Goal: Transaction & Acquisition: Subscribe to service/newsletter

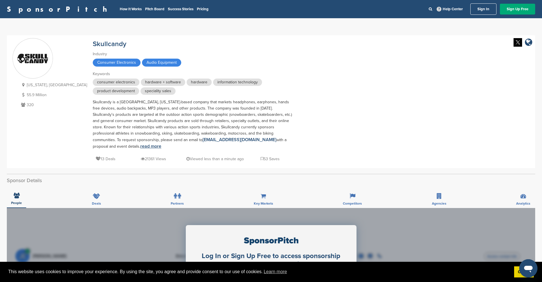
click at [140, 147] on link "read more" at bounding box center [150, 146] width 21 height 6
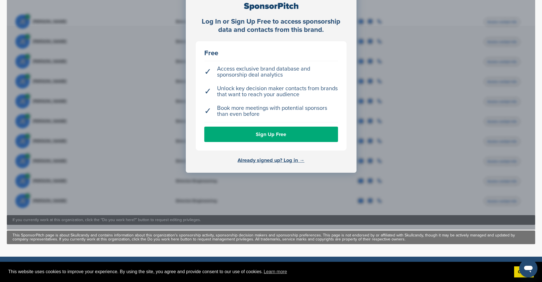
scroll to position [226, 0]
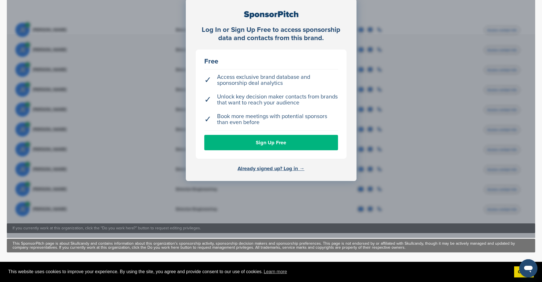
click at [267, 143] on link "Sign Up Free" at bounding box center [271, 142] width 134 height 15
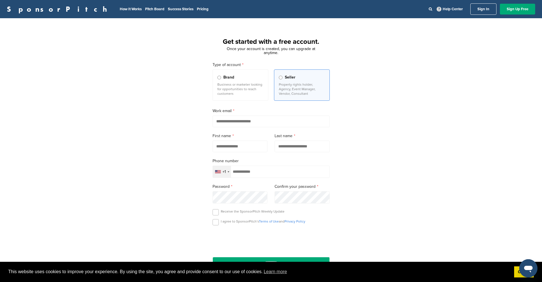
click at [260, 124] on input "email" at bounding box center [271, 122] width 117 height 12
type input "**********"
click at [252, 148] on input "text" at bounding box center [240, 147] width 55 height 12
type input "******"
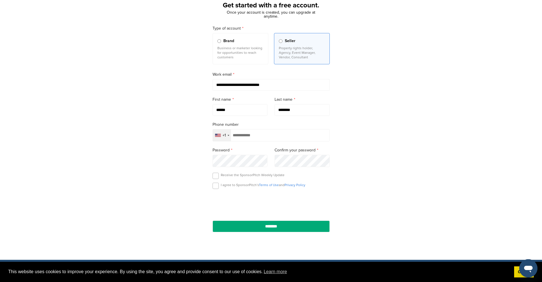
scroll to position [57, 0]
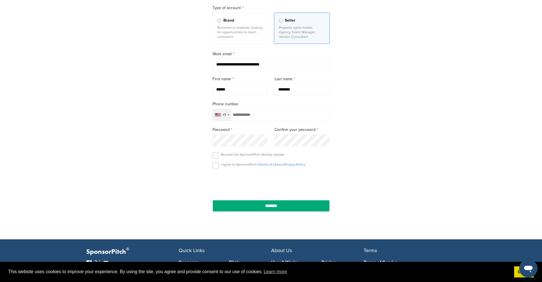
type input "********"
click at [270, 119] on input "tel" at bounding box center [271, 115] width 117 height 12
type input "**********"
click at [216, 166] on label at bounding box center [216, 165] width 6 height 6
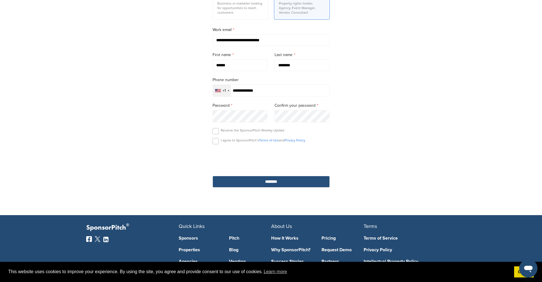
scroll to position [85, 0]
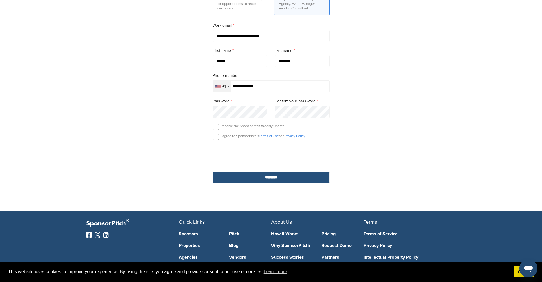
click at [282, 177] on input "********" at bounding box center [271, 178] width 117 height 12
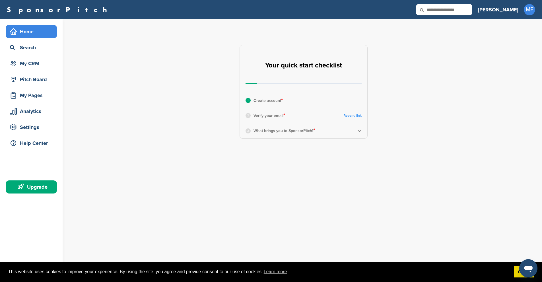
click at [282, 101] on span "*" at bounding box center [282, 100] width 2 height 6
click at [278, 117] on p "Verify your email *" at bounding box center [270, 115] width 32 height 7
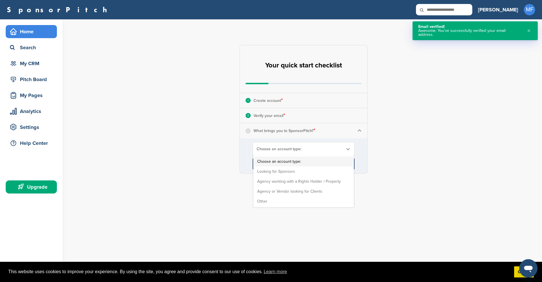
click at [336, 149] on span "Choose an account type:" at bounding box center [300, 149] width 87 height 5
click at [311, 172] on li "Looking for Sponsors" at bounding box center [303, 171] width 98 height 10
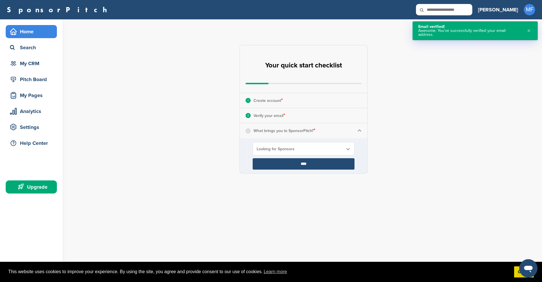
click at [311, 162] on input "****" at bounding box center [304, 163] width 102 height 11
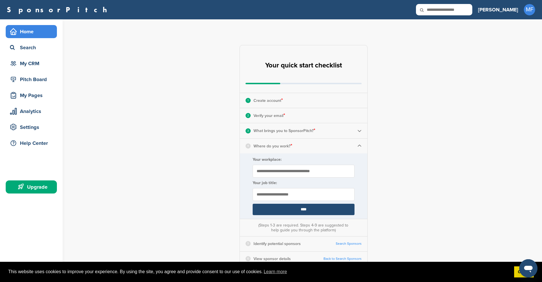
drag, startPoint x: 310, startPoint y: 171, endPoint x: 326, endPoint y: 173, distance: 17.0
click at [312, 172] on input "Your workplace:" at bounding box center [304, 171] width 102 height 13
type input "**********"
click at [275, 198] on input "text" at bounding box center [304, 194] width 102 height 13
type input "*"
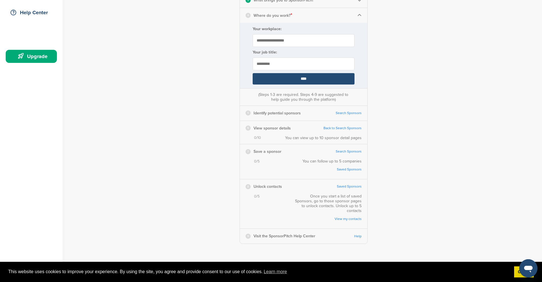
scroll to position [114, 0]
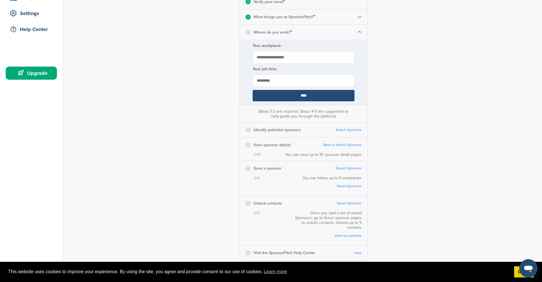
type input "*********"
click at [305, 96] on input "****" at bounding box center [304, 95] width 102 height 11
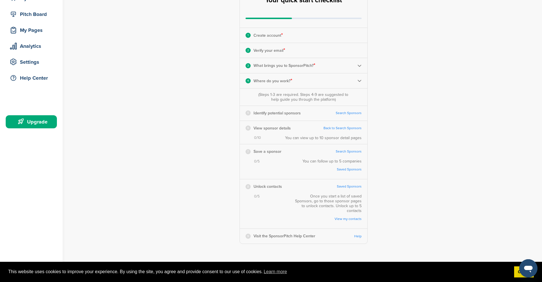
scroll to position [57, 0]
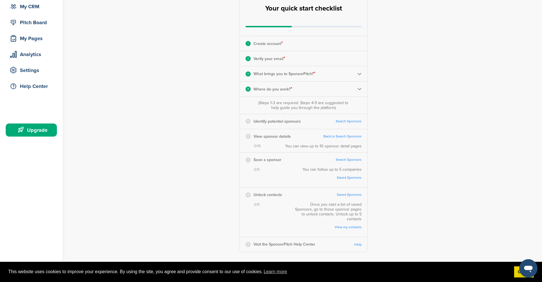
click at [350, 120] on link "Search Sponsors" at bounding box center [349, 121] width 26 height 4
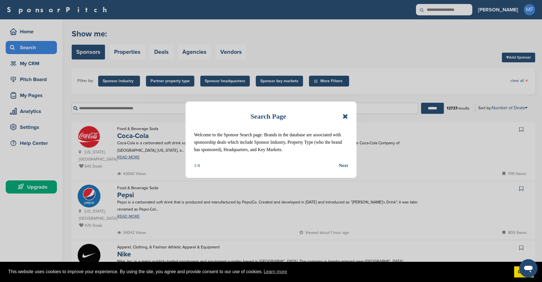
click at [340, 165] on div "Next" at bounding box center [343, 165] width 9 height 7
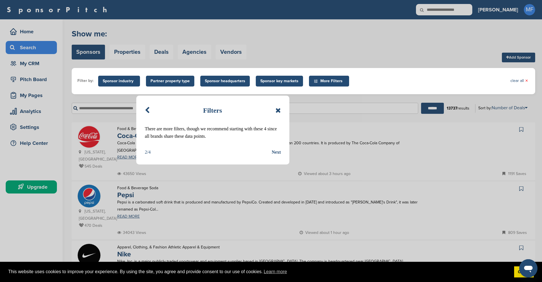
click at [279, 152] on div "Next" at bounding box center [276, 152] width 9 height 7
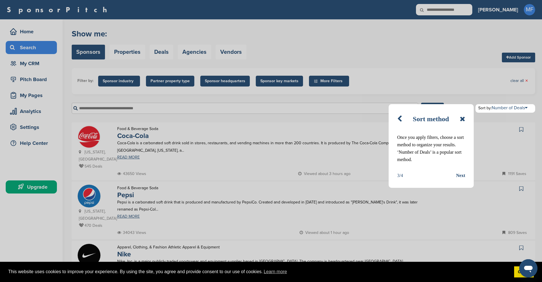
click at [460, 176] on div "Next" at bounding box center [460, 175] width 9 height 7
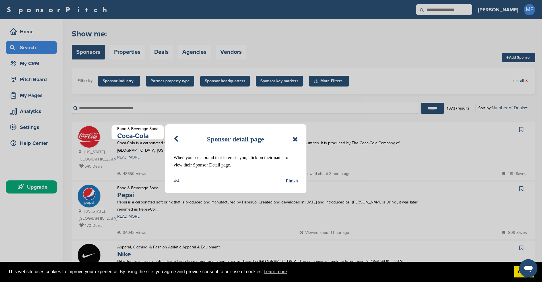
click at [293, 180] on div "Finish" at bounding box center [292, 180] width 12 height 7
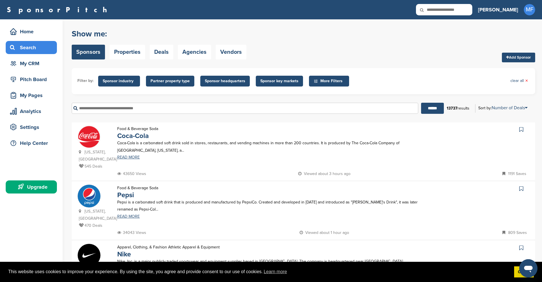
click at [120, 83] on span "Sponsor industry" at bounding box center [119, 81] width 33 height 6
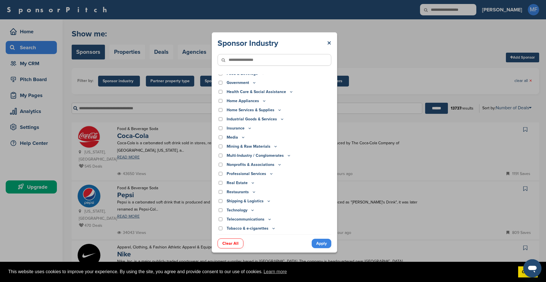
scroll to position [102, 0]
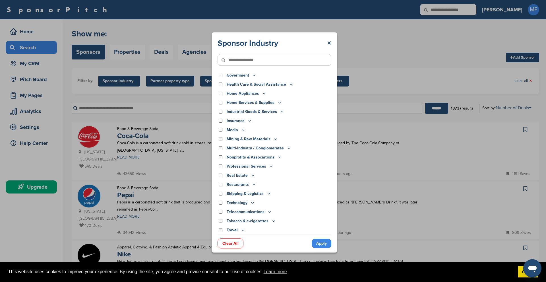
click at [237, 130] on p "Media" at bounding box center [236, 130] width 19 height 6
click at [242, 129] on icon at bounding box center [243, 129] width 5 height 5
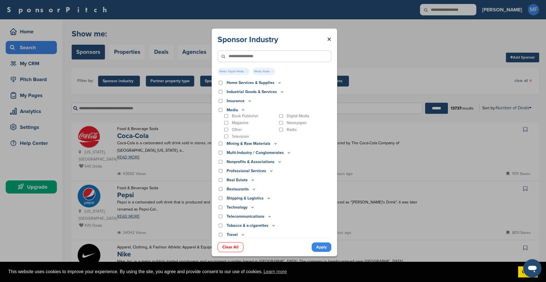
scroll to position [127, 0]
click at [253, 207] on icon at bounding box center [253, 206] width 2 height 1
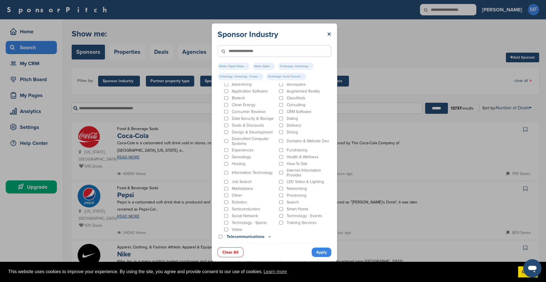
scroll to position [247, 0]
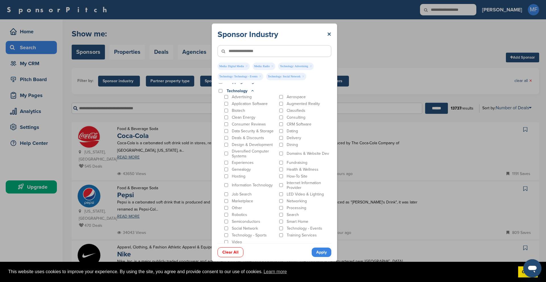
click at [233, 161] on p "Experiences" at bounding box center [243, 162] width 22 height 5
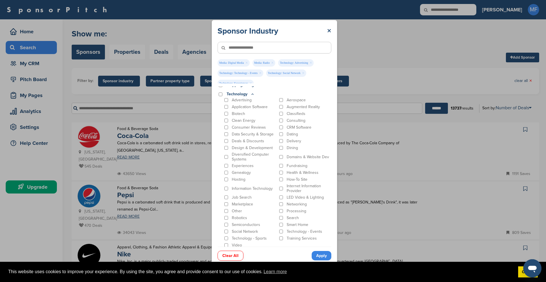
drag, startPoint x: 229, startPoint y: 180, endPoint x: 265, endPoint y: 183, distance: 36.0
click at [230, 180] on div "Hosting" at bounding box center [250, 179] width 54 height 5
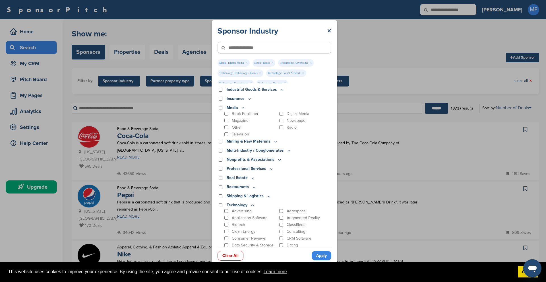
scroll to position [134, 0]
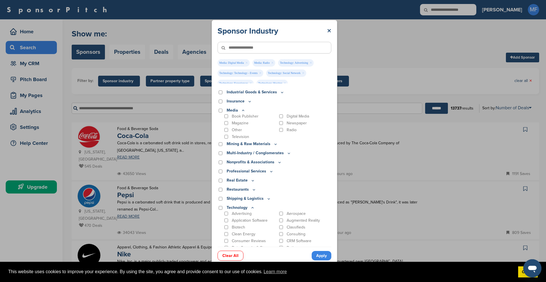
click at [273, 145] on icon at bounding box center [275, 144] width 5 height 5
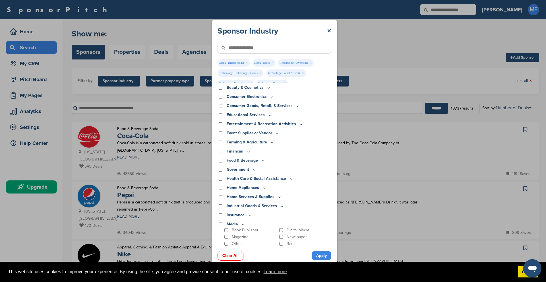
scroll to position [0, 0]
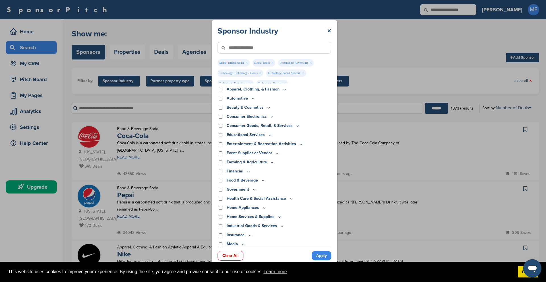
click at [271, 116] on icon at bounding box center [272, 116] width 5 height 5
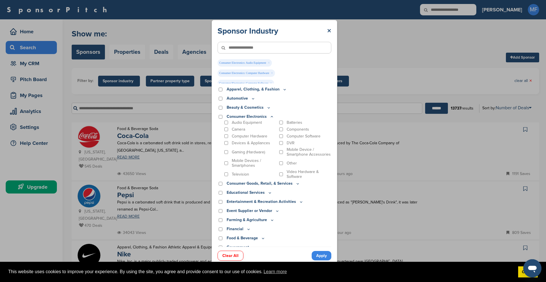
click at [273, 88] on p "Apparel, Clothing, & Fashion" at bounding box center [257, 89] width 60 height 6
click at [283, 91] on icon at bounding box center [285, 89] width 5 height 5
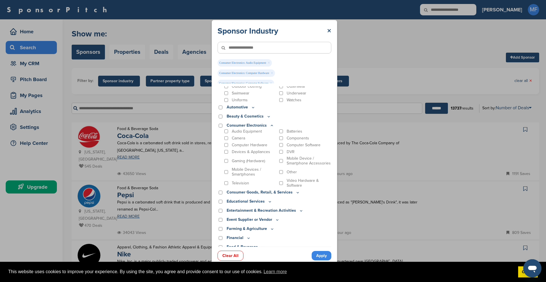
scroll to position [57, 0]
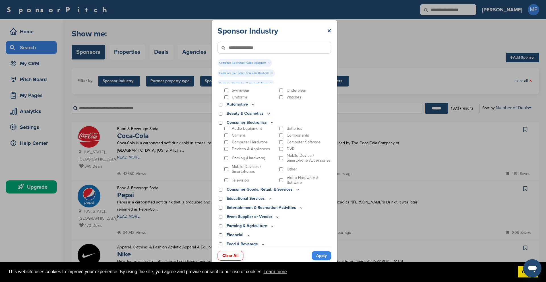
click at [252, 106] on icon at bounding box center [253, 104] width 5 height 5
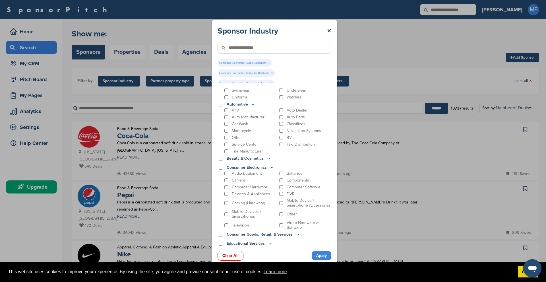
click at [267, 159] on icon at bounding box center [269, 158] width 5 height 5
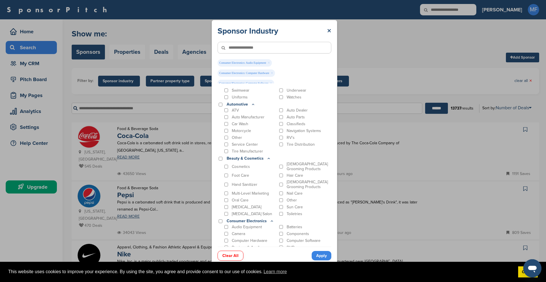
click at [278, 186] on div "[DEMOGRAPHIC_DATA] Grooming Products" at bounding box center [305, 185] width 54 height 10
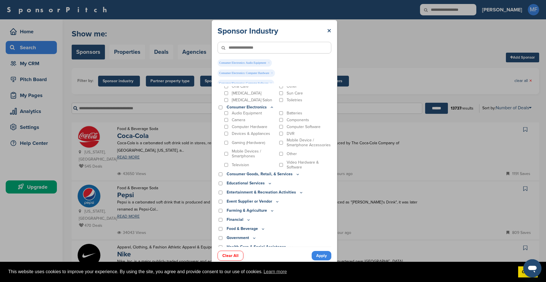
scroll to position [199, 0]
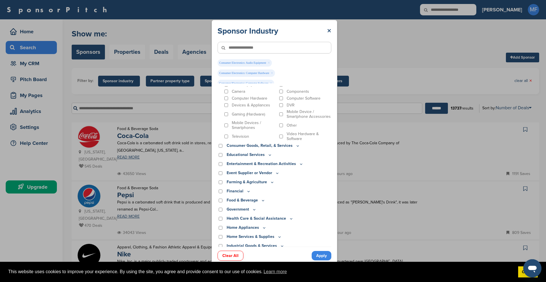
click at [293, 149] on p "Consumer Goods, Retail, & Services" at bounding box center [263, 146] width 73 height 6
click at [296, 148] on icon at bounding box center [298, 145] width 5 height 5
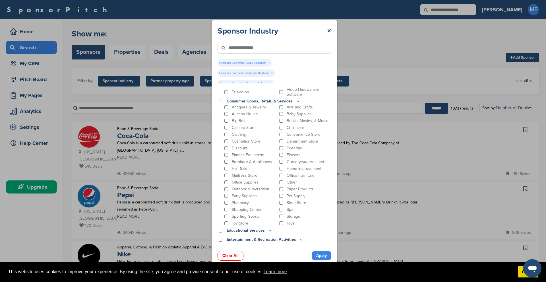
scroll to position [256, 0]
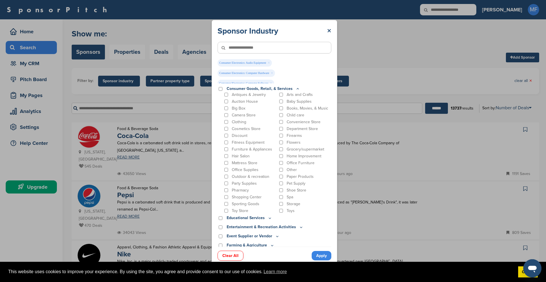
drag, startPoint x: 228, startPoint y: 188, endPoint x: 241, endPoint y: 189, distance: 12.8
click at [229, 186] on div "Party Supplies" at bounding box center [250, 183] width 54 height 5
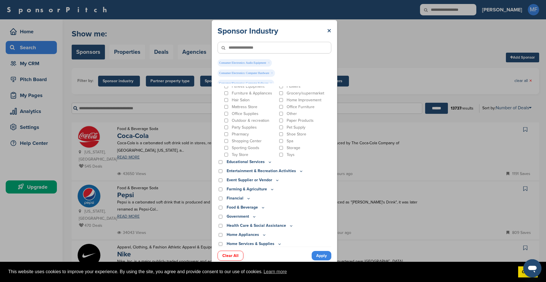
scroll to position [313, 0]
click at [270, 162] on icon at bounding box center [270, 161] width 2 height 1
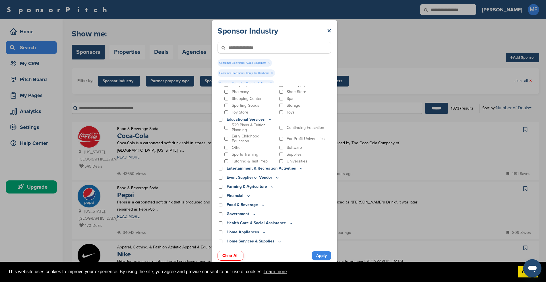
scroll to position [370, 0]
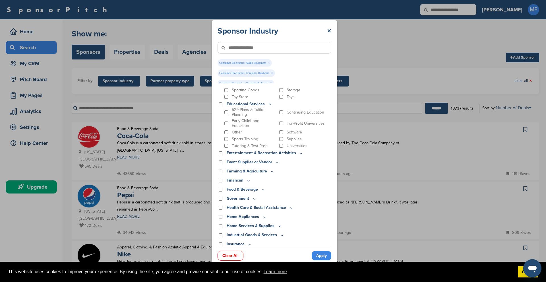
click at [299, 156] on icon at bounding box center [301, 153] width 5 height 5
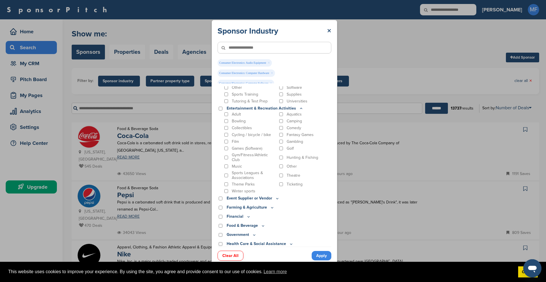
scroll to position [427, 0]
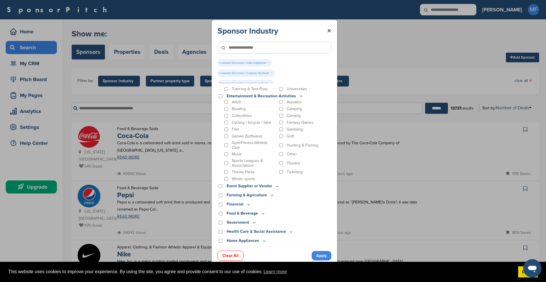
click at [275, 189] on icon at bounding box center [277, 186] width 5 height 5
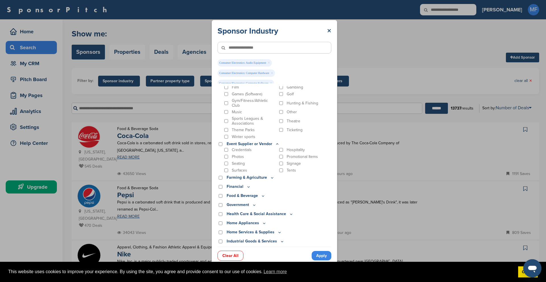
scroll to position [484, 0]
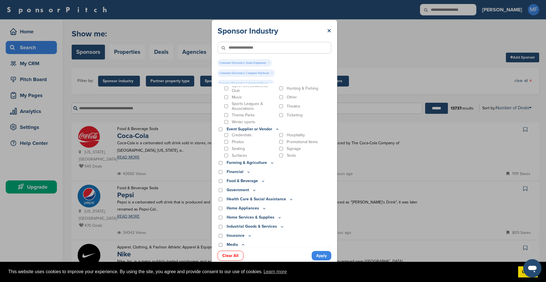
click at [271, 165] on icon at bounding box center [272, 163] width 5 height 5
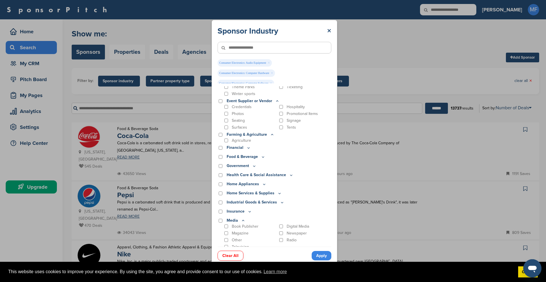
scroll to position [512, 0]
click at [246, 150] on icon at bounding box center [248, 147] width 5 height 5
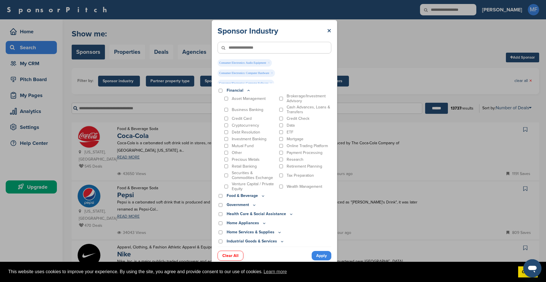
scroll to position [598, 0]
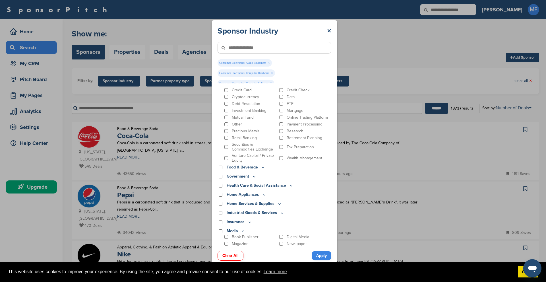
click at [262, 170] on icon at bounding box center [263, 167] width 5 height 5
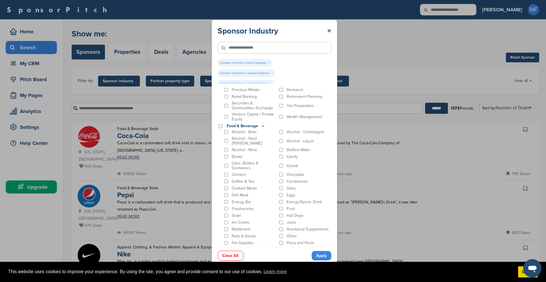
scroll to position [655, 0]
click at [229, 151] on div "Cans, Bottles & Containers" at bounding box center [250, 150] width 54 height 10
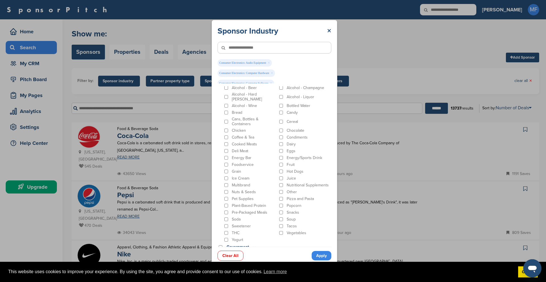
scroll to position [711, 0]
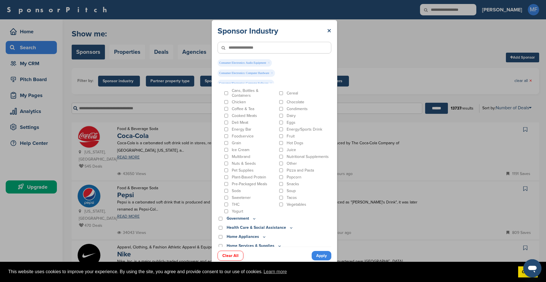
click at [229, 205] on div "THC" at bounding box center [250, 204] width 54 height 5
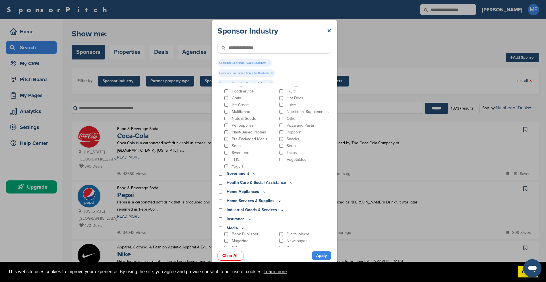
scroll to position [768, 0]
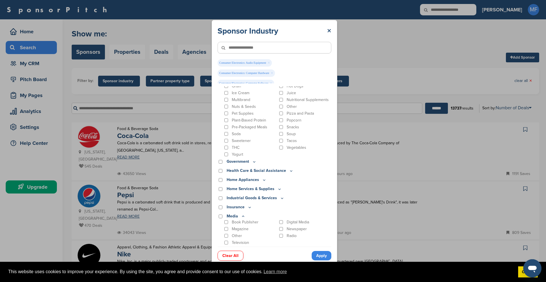
click at [254, 162] on icon at bounding box center [254, 161] width 5 height 5
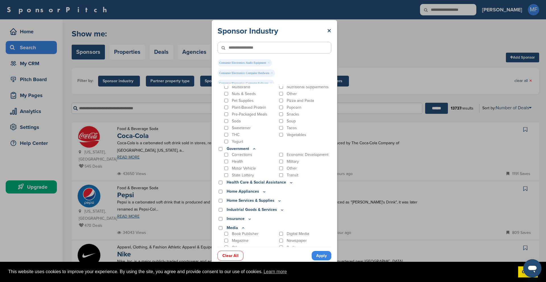
scroll to position [797, 0]
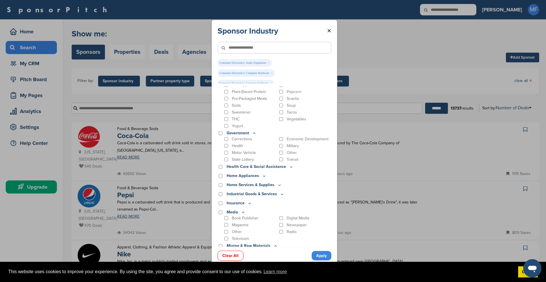
click at [289, 168] on icon at bounding box center [291, 166] width 5 height 5
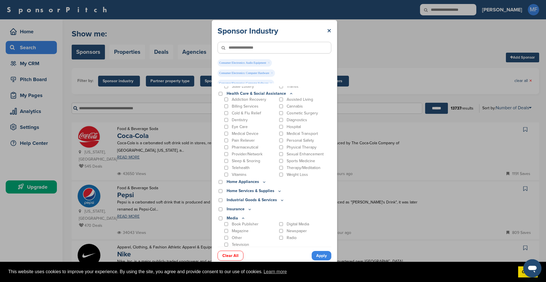
scroll to position [882, 0]
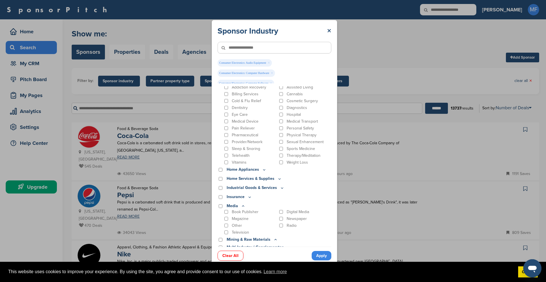
click at [264, 170] on icon at bounding box center [265, 169] width 2 height 1
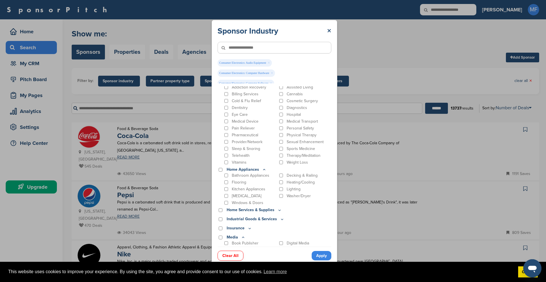
scroll to position [911, 0]
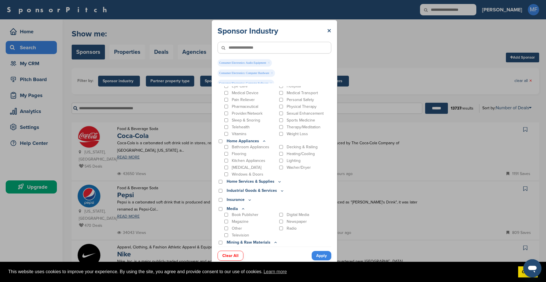
click at [280, 182] on icon at bounding box center [279, 181] width 5 height 5
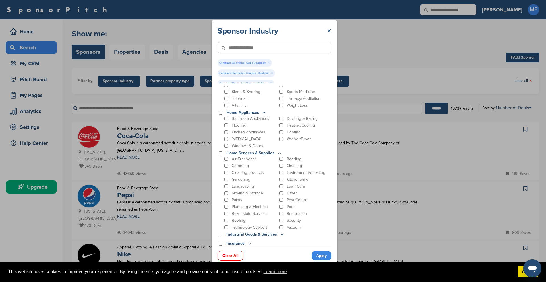
scroll to position [968, 0]
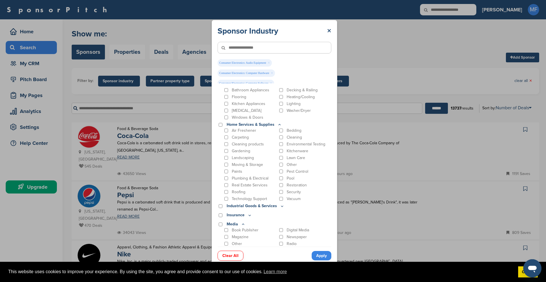
click at [281, 207] on icon at bounding box center [282, 206] width 2 height 1
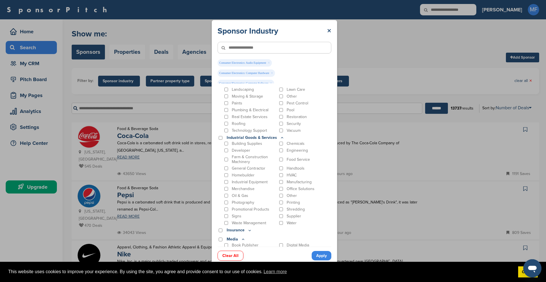
scroll to position [1053, 0]
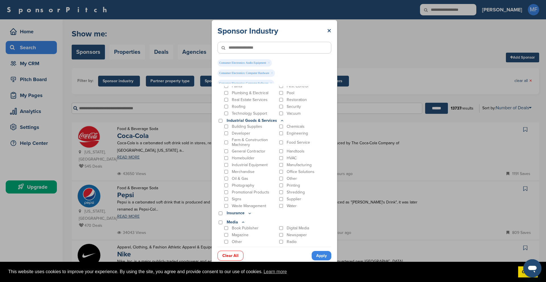
click at [226, 184] on div "Photography" at bounding box center [250, 185] width 54 height 5
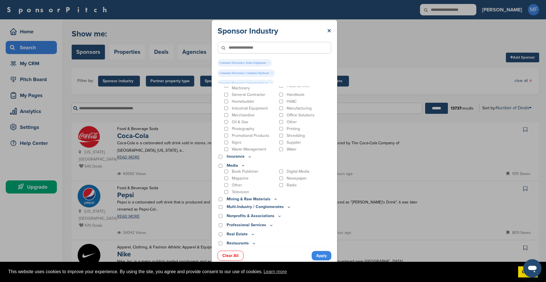
scroll to position [1110, 0]
click at [249, 156] on icon at bounding box center [250, 156] width 5 height 5
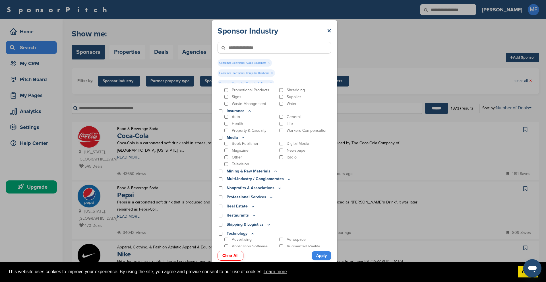
scroll to position [1167, 0]
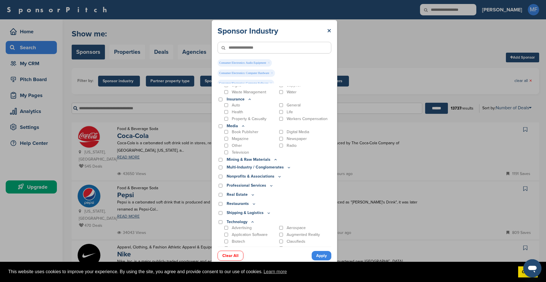
click at [275, 161] on icon at bounding box center [275, 159] width 5 height 5
click at [287, 168] on icon at bounding box center [289, 168] width 5 height 5
click at [277, 184] on icon at bounding box center [279, 182] width 5 height 5
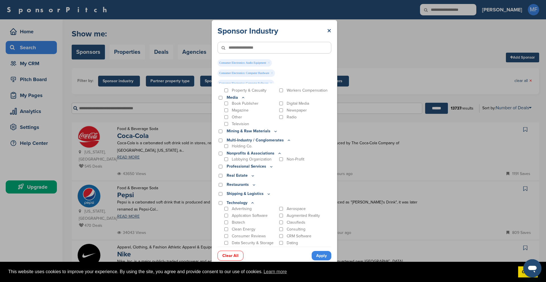
click at [267, 168] on p "Professional Services" at bounding box center [250, 166] width 47 height 6
click at [270, 167] on icon at bounding box center [271, 166] width 5 height 5
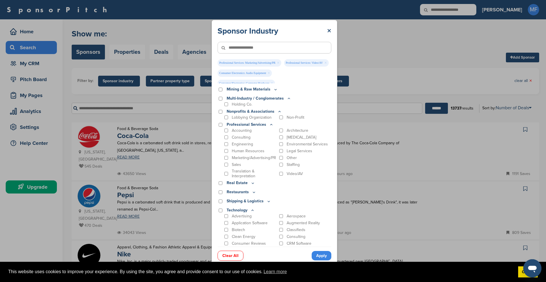
scroll to position [1252, 0]
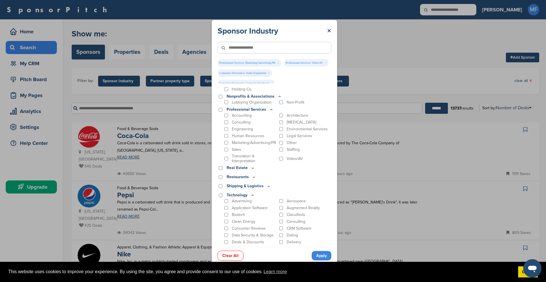
click at [252, 168] on icon at bounding box center [253, 168] width 2 height 1
click at [253, 188] on icon at bounding box center [254, 188] width 5 height 5
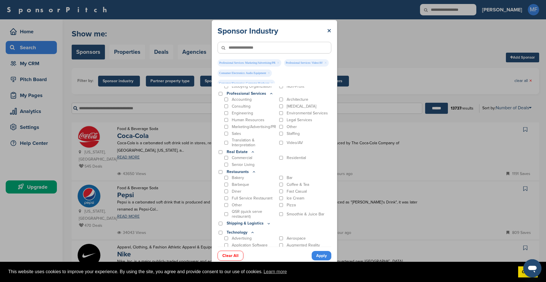
scroll to position [1309, 0]
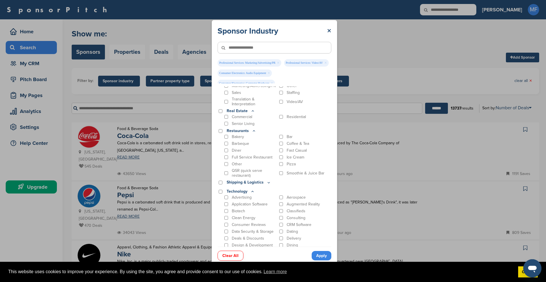
click at [267, 184] on icon at bounding box center [269, 182] width 5 height 5
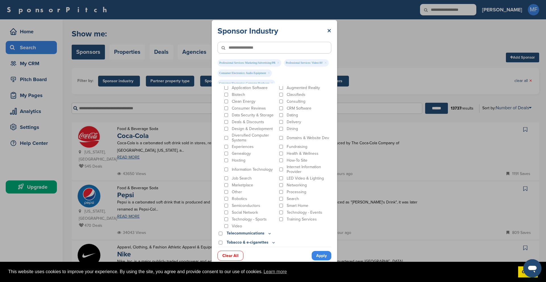
scroll to position [1447, 0]
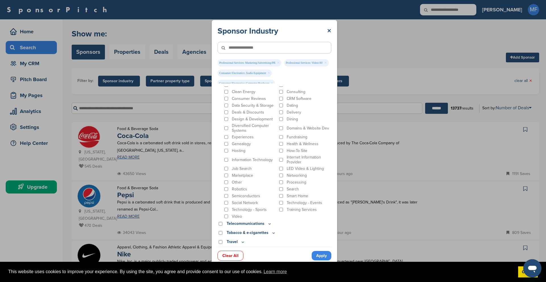
click at [269, 223] on icon at bounding box center [270, 223] width 5 height 5
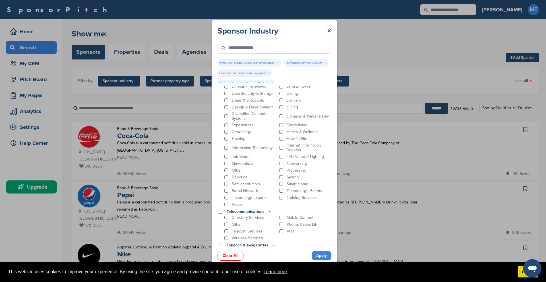
scroll to position [1471, 0]
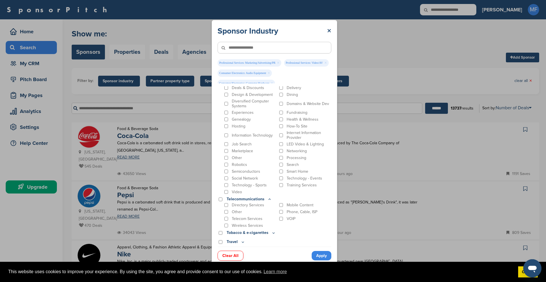
click at [271, 233] on icon at bounding box center [273, 233] width 5 height 5
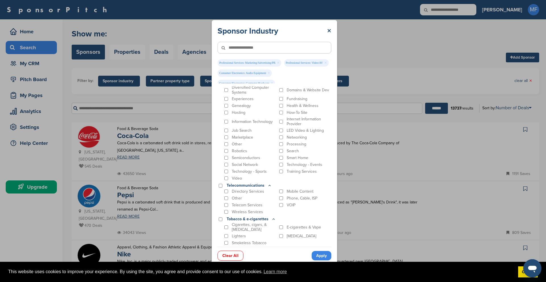
scroll to position [1493, 0]
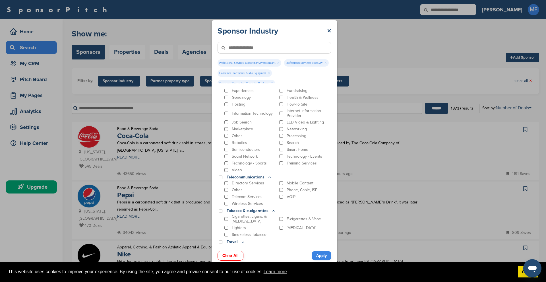
drag, startPoint x: 239, startPoint y: 240, endPoint x: 244, endPoint y: 240, distance: 5.1
click at [243, 240] on p "Travel" at bounding box center [236, 242] width 18 height 6
click at [243, 241] on icon at bounding box center [243, 242] width 5 height 5
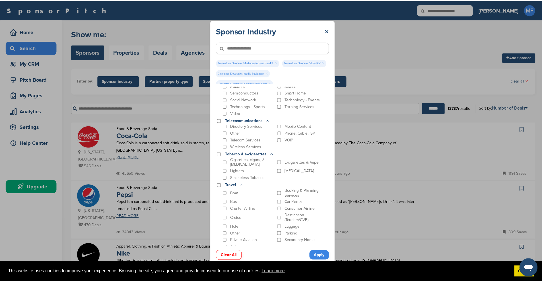
scroll to position [1553, 0]
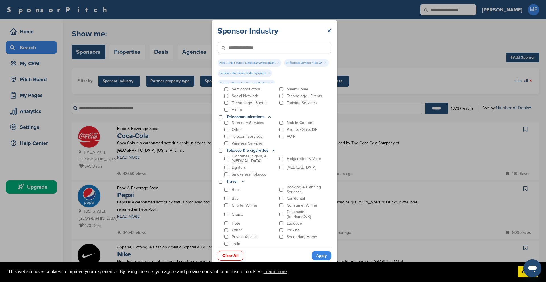
click at [320, 254] on link "Apply" at bounding box center [322, 255] width 20 height 9
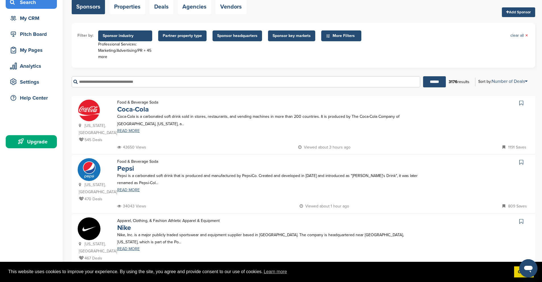
scroll to position [0, 0]
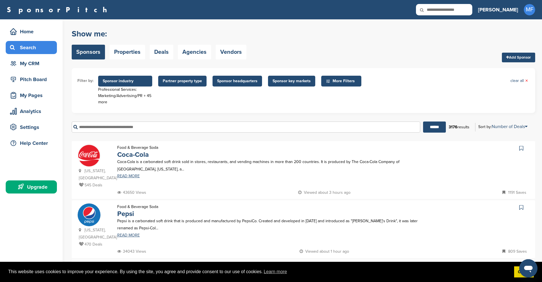
click at [148, 125] on input "text" at bounding box center [246, 127] width 349 height 11
click at [152, 131] on input "text" at bounding box center [246, 127] width 349 height 11
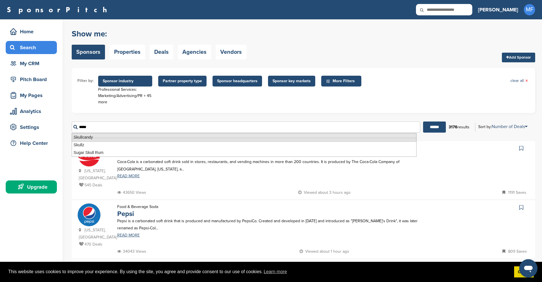
click at [94, 139] on li "Skullcandy" at bounding box center [244, 137] width 345 height 8
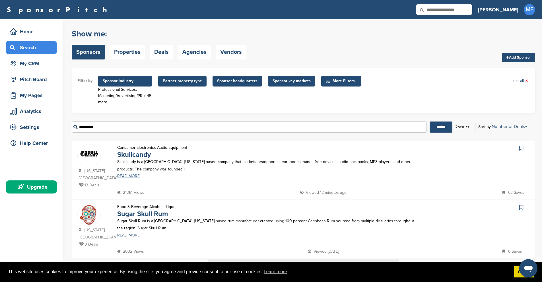
type input "**********"
click at [131, 176] on link "READ MORE" at bounding box center [268, 176] width 302 height 4
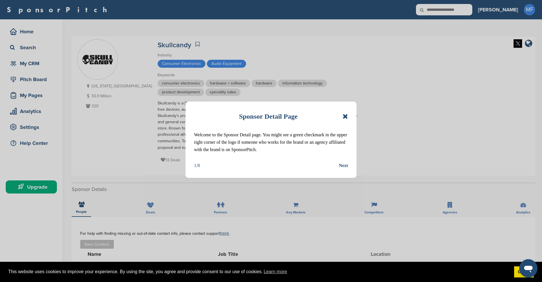
click at [339, 116] on div "Sponsor Detail Page" at bounding box center [271, 116] width 154 height 13
click at [343, 116] on icon at bounding box center [345, 116] width 5 height 7
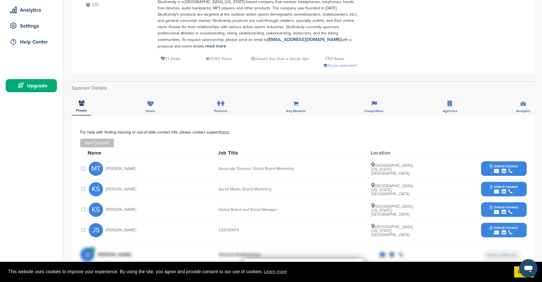
scroll to position [114, 0]
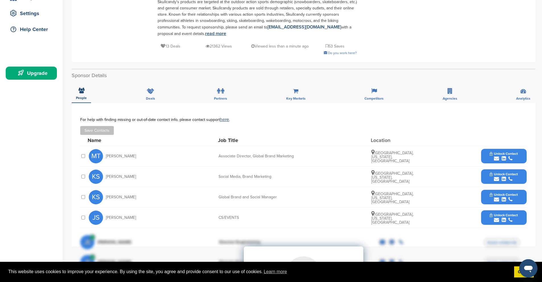
click at [205, 33] on link "read more" at bounding box center [215, 34] width 21 height 6
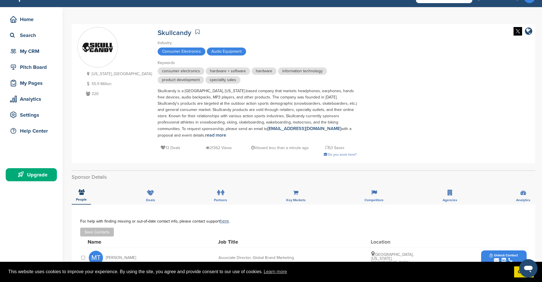
scroll to position [0, 0]
